Goal: Check status: Check status

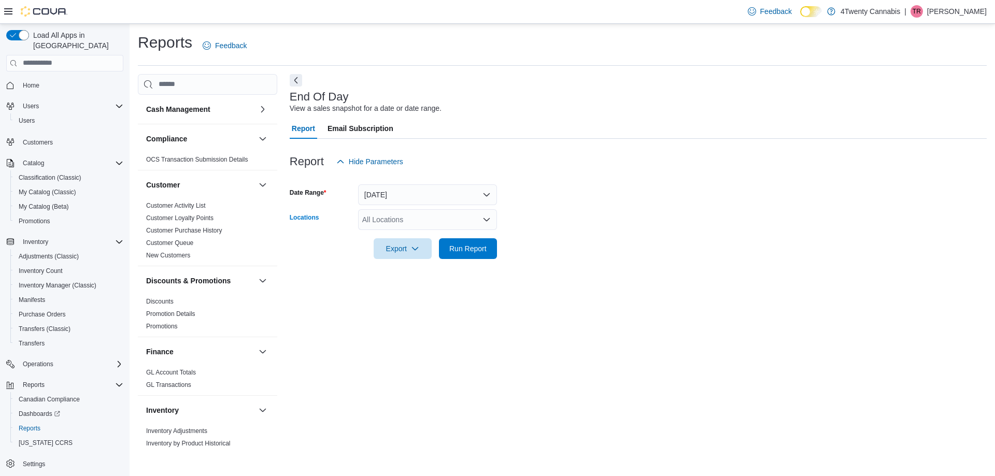
click at [374, 224] on div "All Locations" at bounding box center [427, 219] width 139 height 21
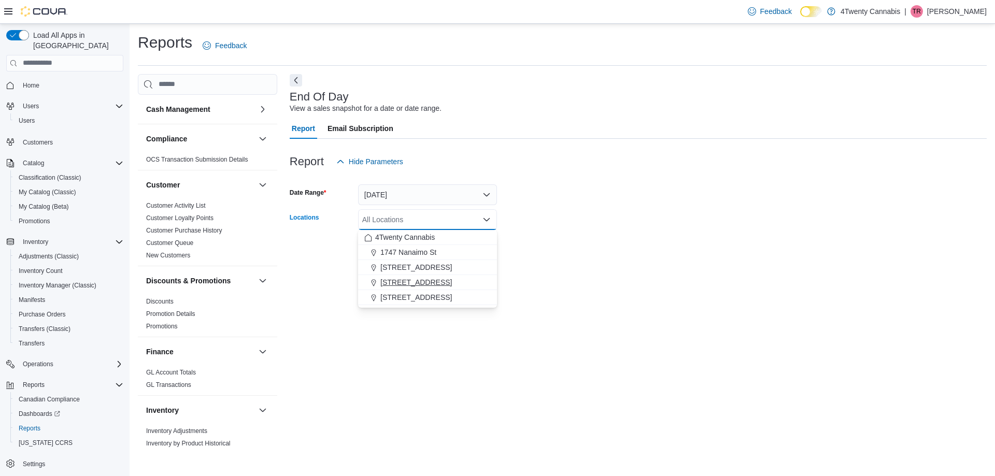
click at [421, 282] on span "[STREET_ADDRESS]" at bounding box center [416, 282] width 72 height 10
click at [576, 294] on div "End Of Day View a sales snapshot for a date or date range. Report Email Subscri…" at bounding box center [638, 263] width 697 height 378
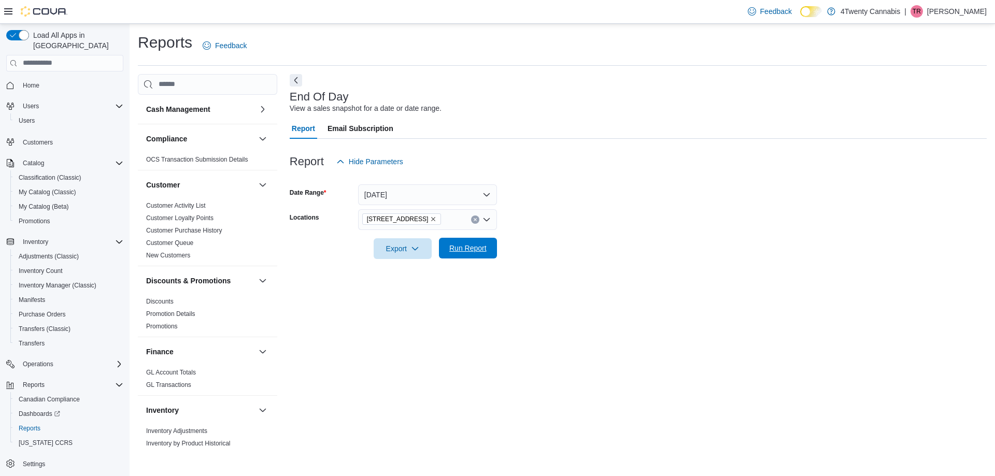
click at [476, 253] on span "Run Report" at bounding box center [468, 248] width 46 height 21
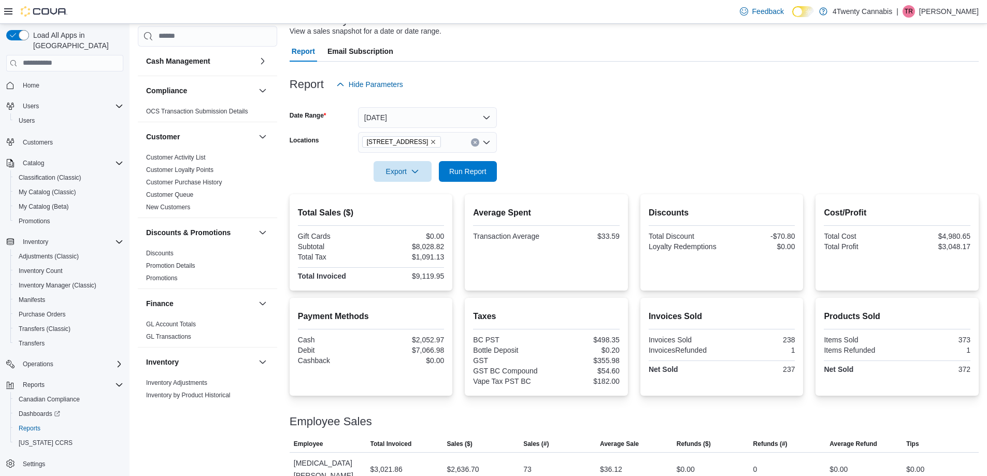
scroll to position [147, 0]
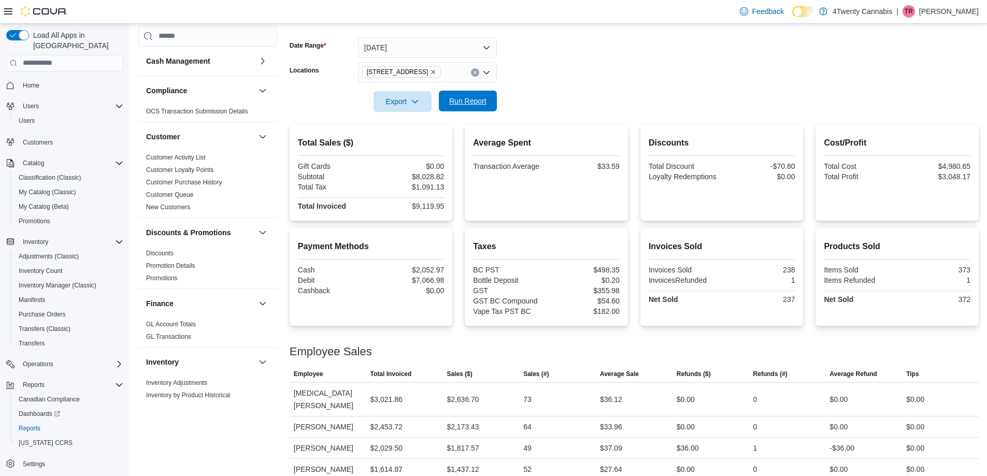
click at [442, 101] on button "Run Report" at bounding box center [468, 101] width 58 height 21
click at [461, 100] on span "Run Report" at bounding box center [467, 101] width 37 height 10
click at [455, 106] on span "Run Report" at bounding box center [468, 101] width 46 height 21
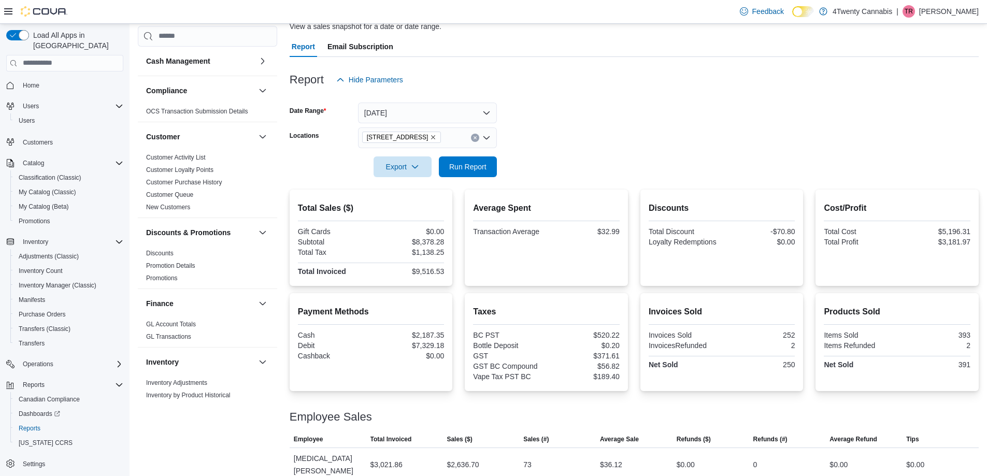
scroll to position [0, 0]
